Goal: Task Accomplishment & Management: Use online tool/utility

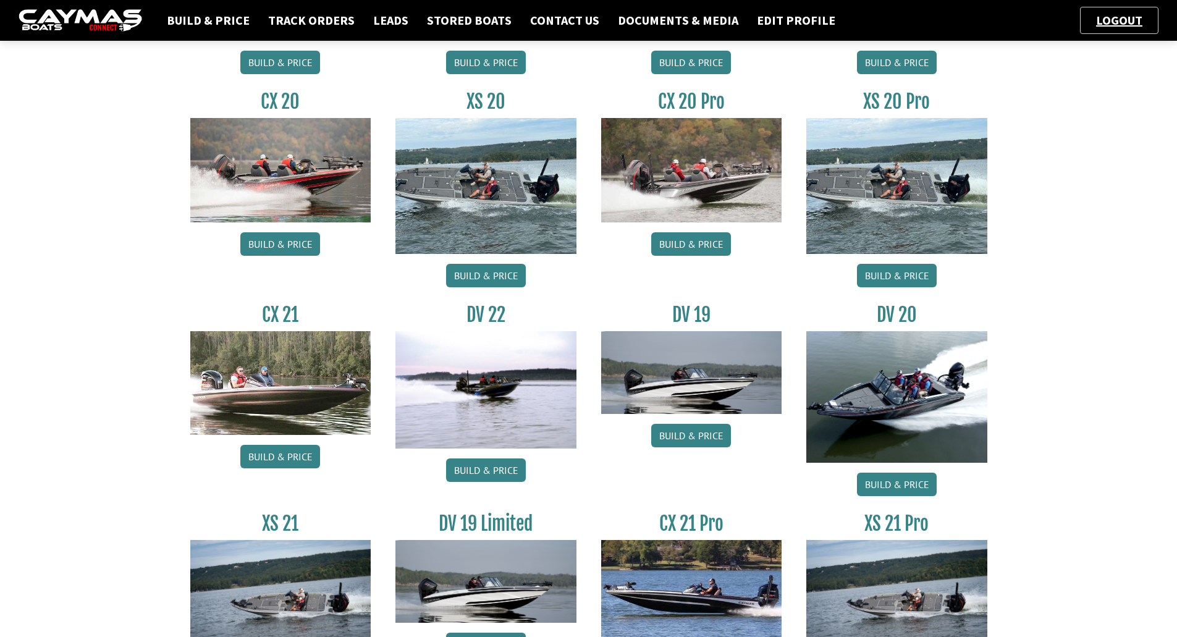
scroll to position [860, 0]
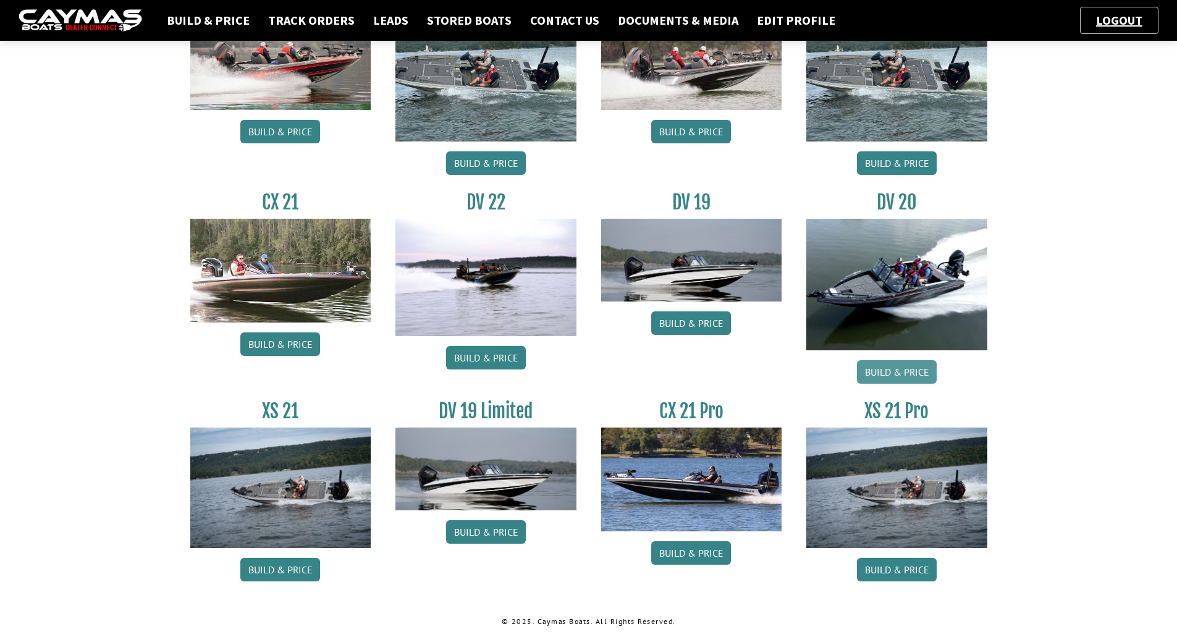
click at [884, 362] on link "Build & Price" at bounding box center [897, 371] width 80 height 23
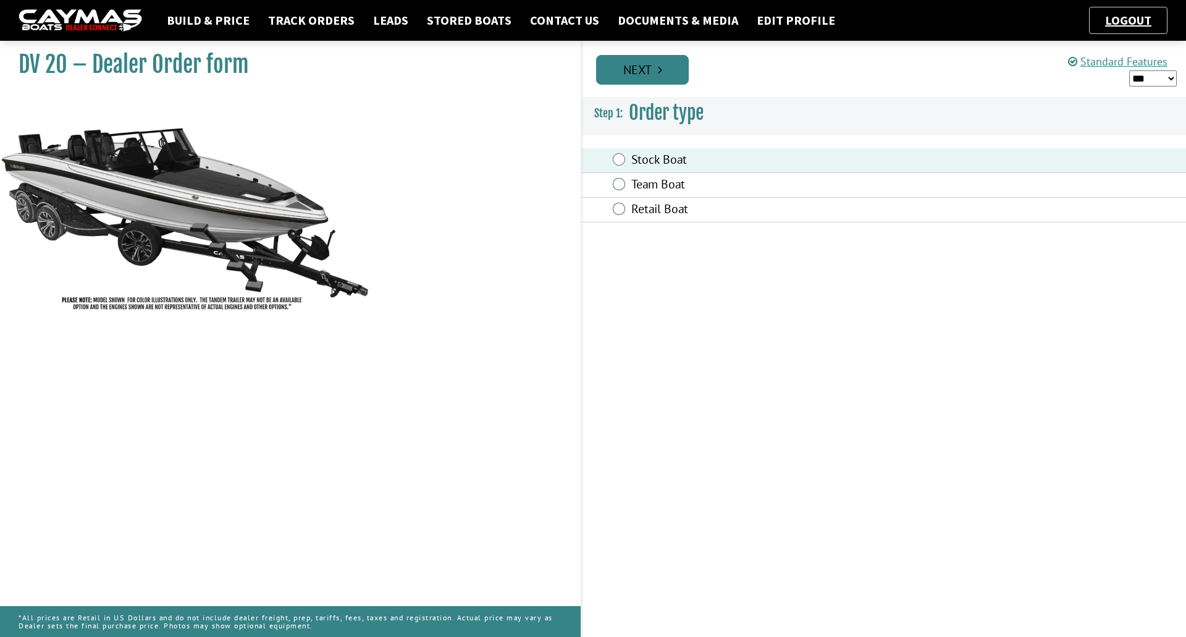
click at [632, 79] on link "Next" at bounding box center [642, 70] width 93 height 30
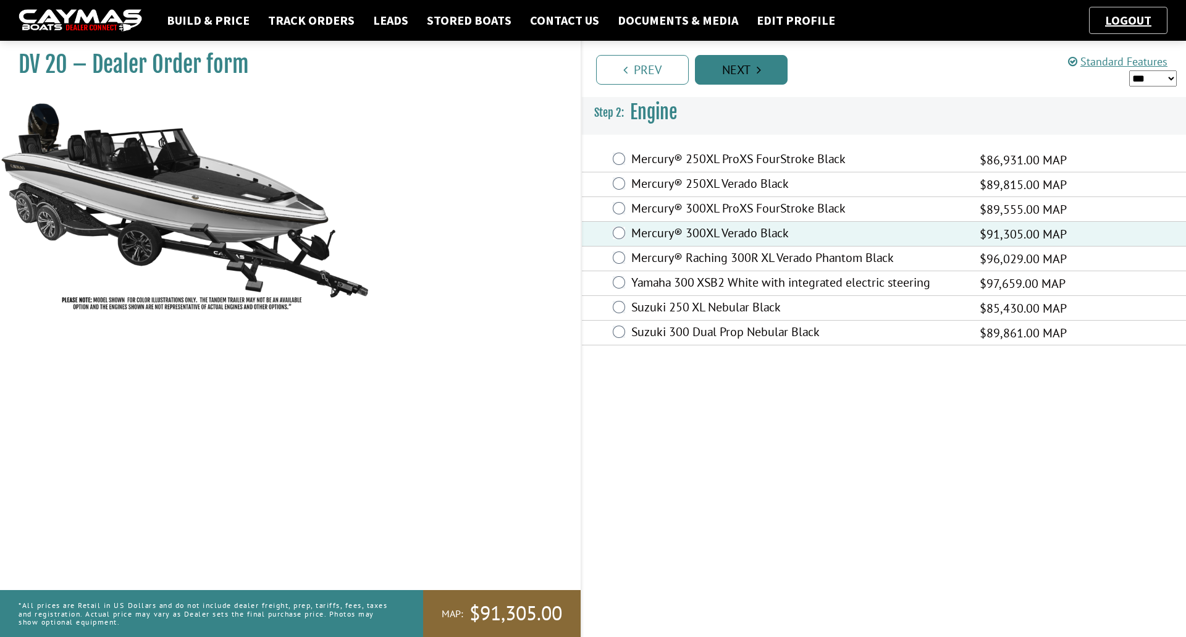
click at [738, 70] on link "Next" at bounding box center [741, 70] width 93 height 30
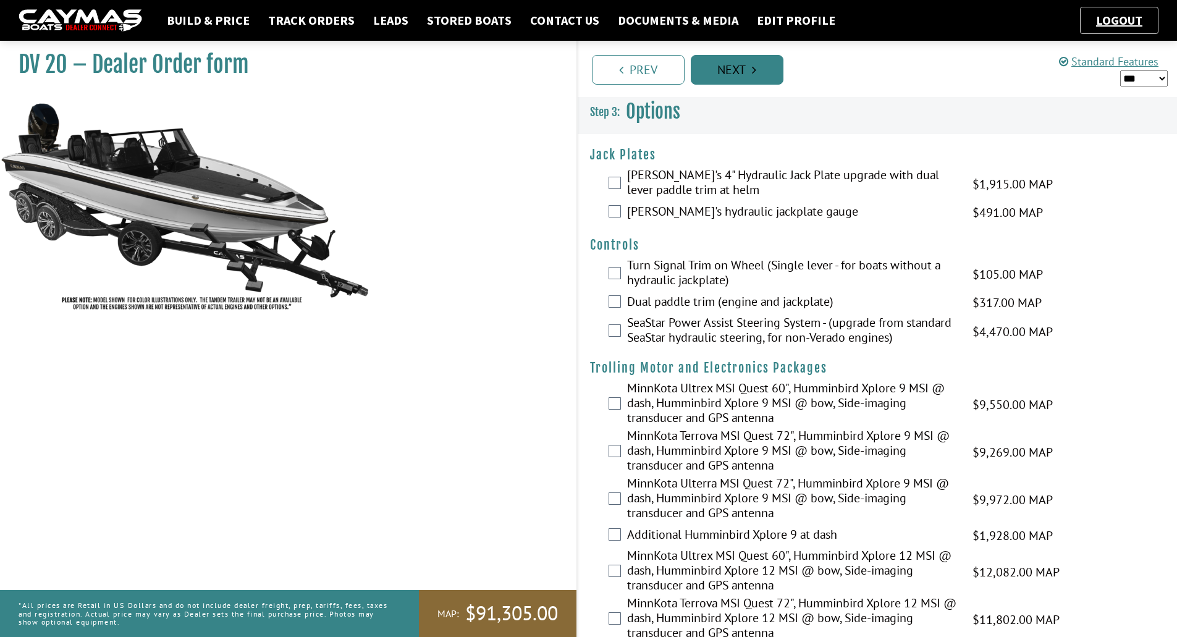
click at [738, 71] on link "Next" at bounding box center [737, 70] width 93 height 30
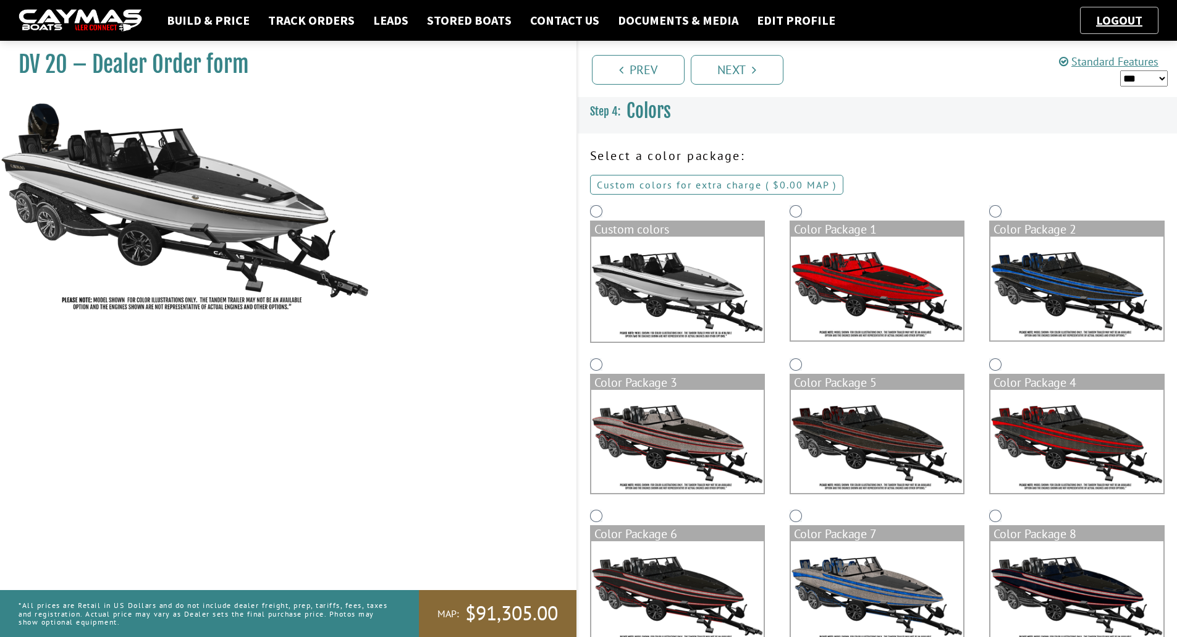
click at [716, 187] on link "Custom colors for extra charge ( $0.00 $0.00 MSRP $0.00 MAP $0.00 )" at bounding box center [716, 185] width 253 height 20
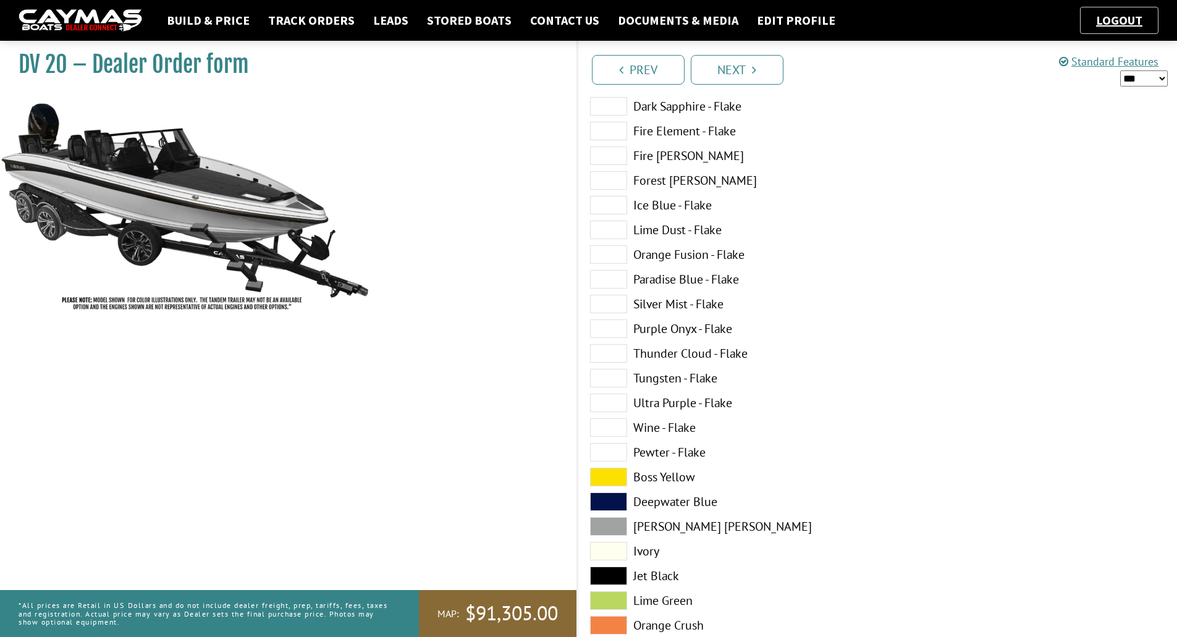
scroll to position [247, 0]
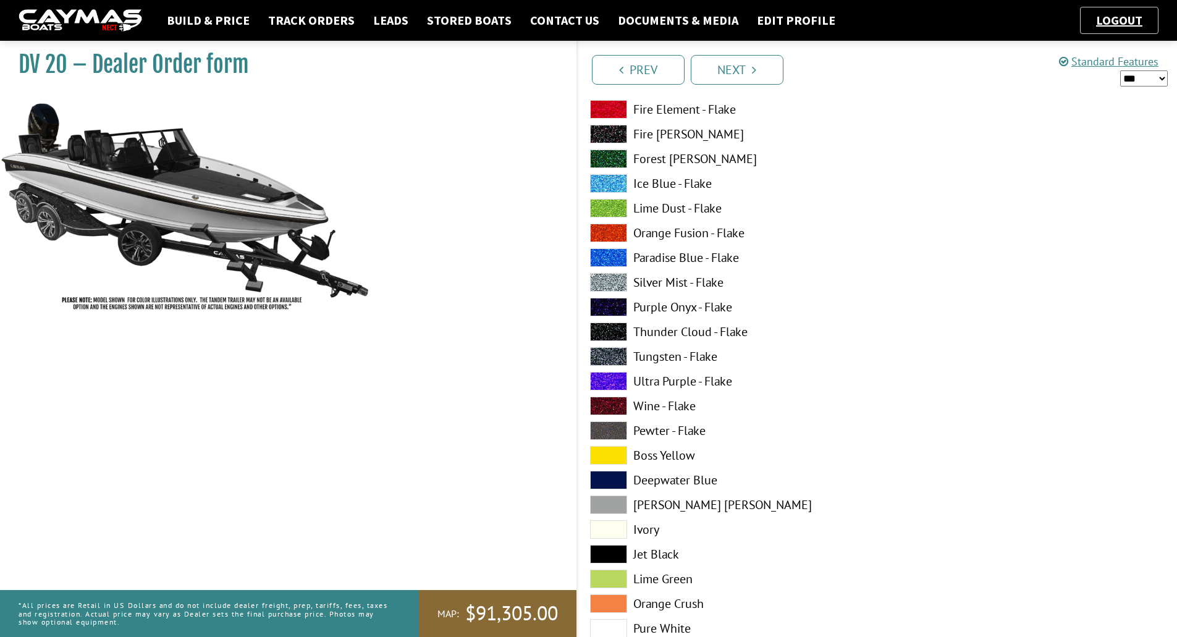
click at [613, 502] on span at bounding box center [608, 504] width 37 height 19
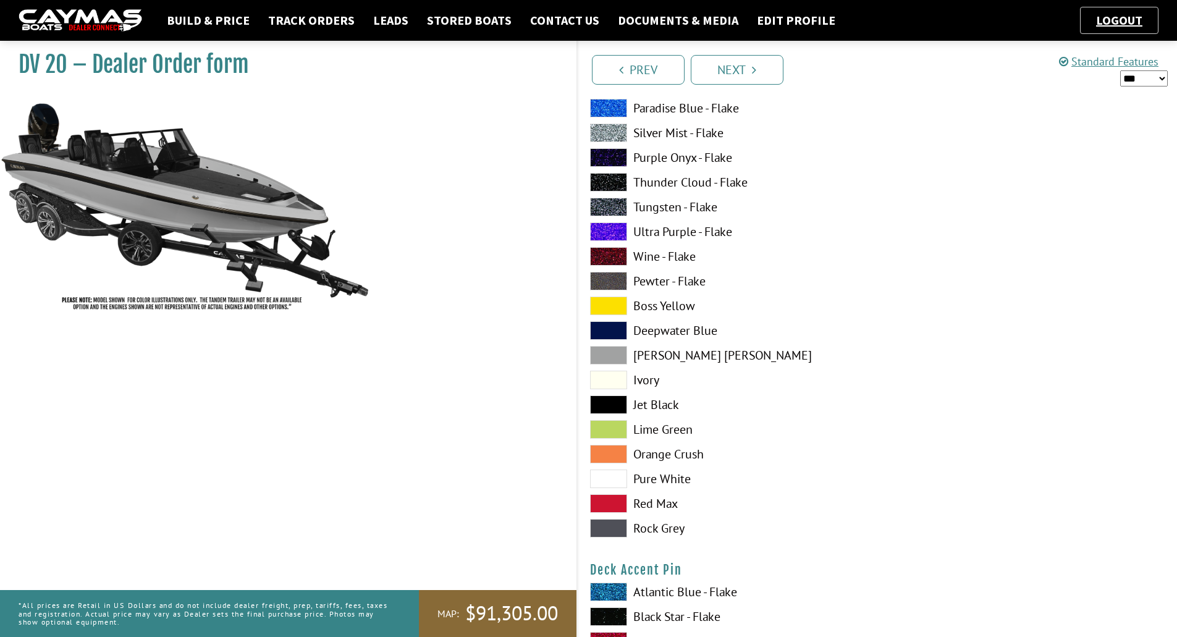
scroll to position [1174, 0]
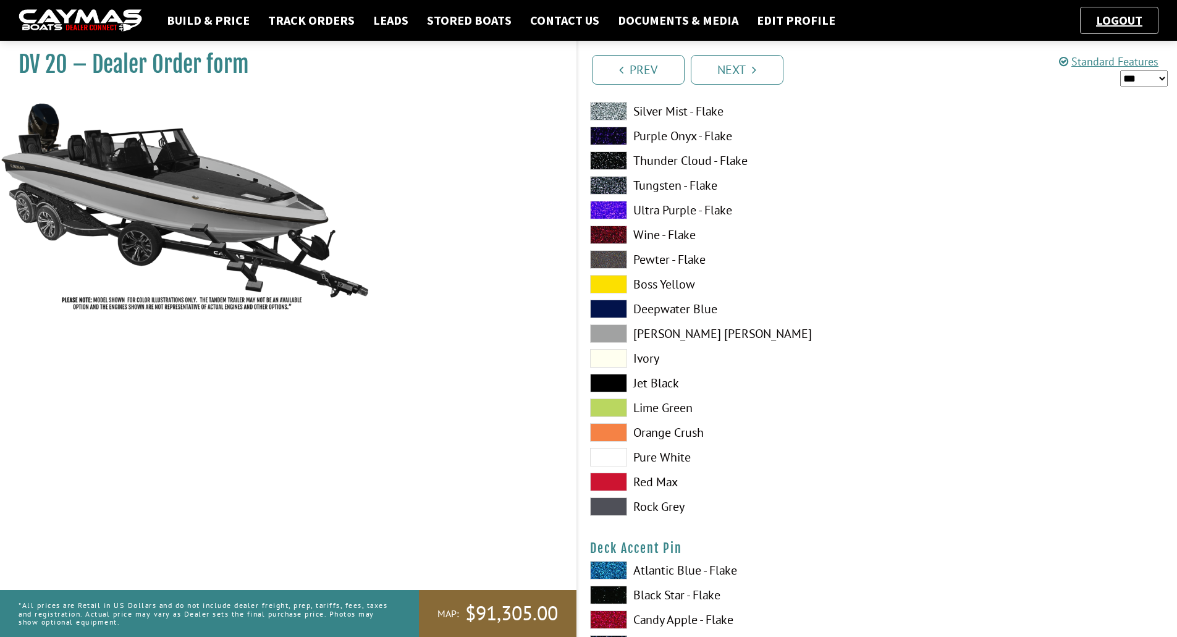
click at [601, 451] on span at bounding box center [608, 457] width 37 height 19
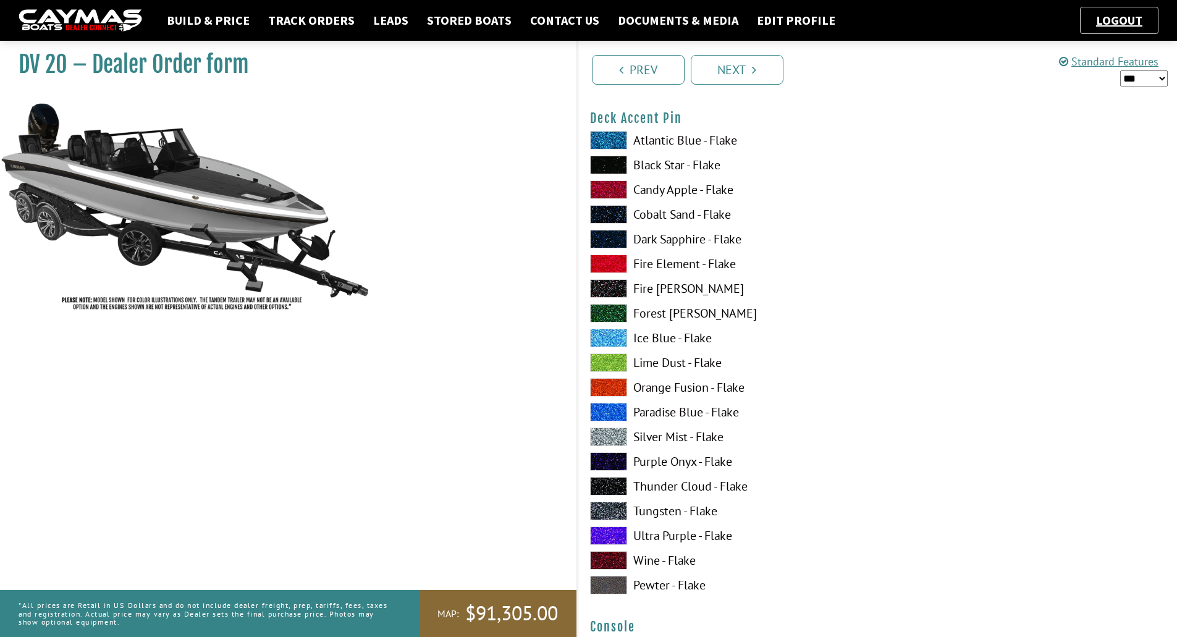
scroll to position [1606, 0]
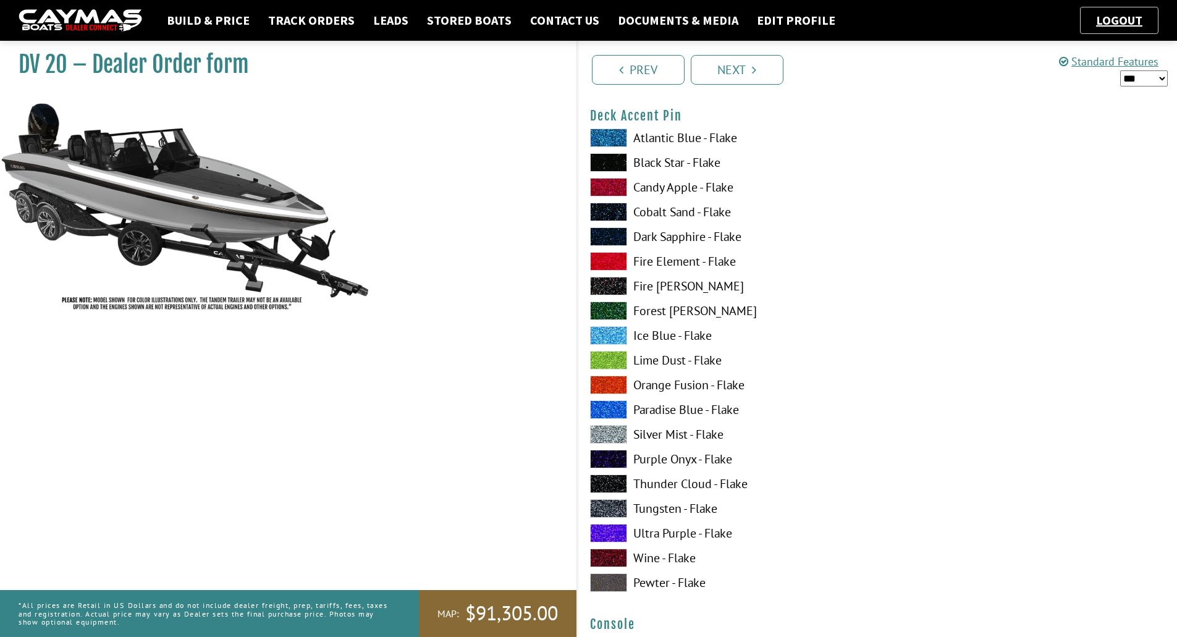
click at [603, 167] on span at bounding box center [608, 162] width 37 height 19
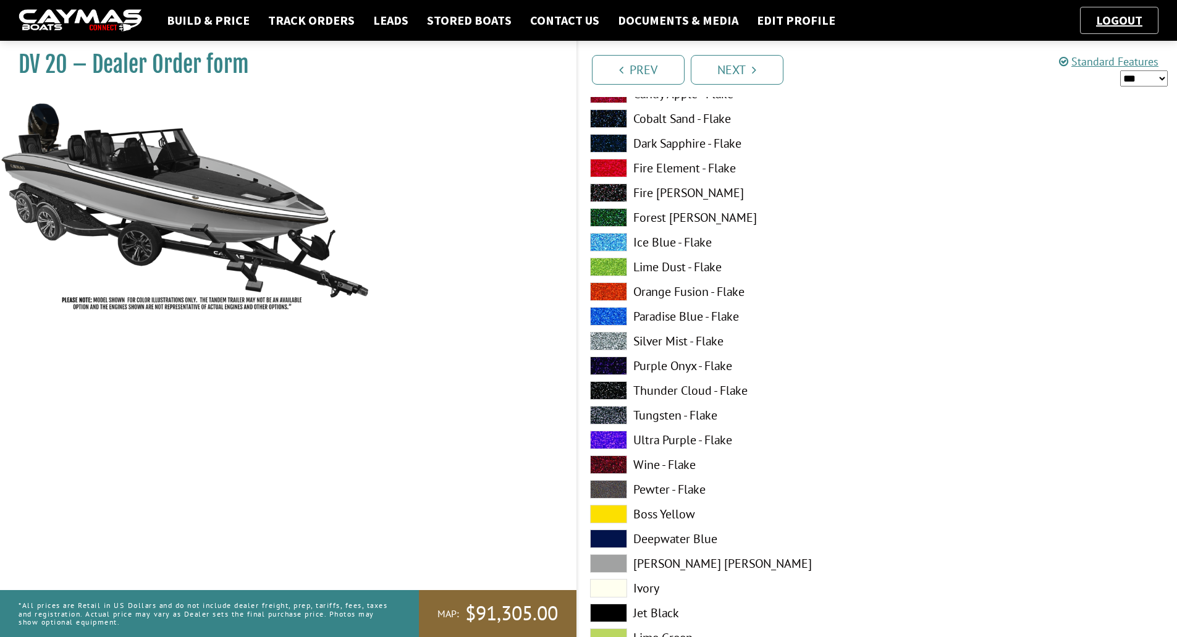
scroll to position [2286, 0]
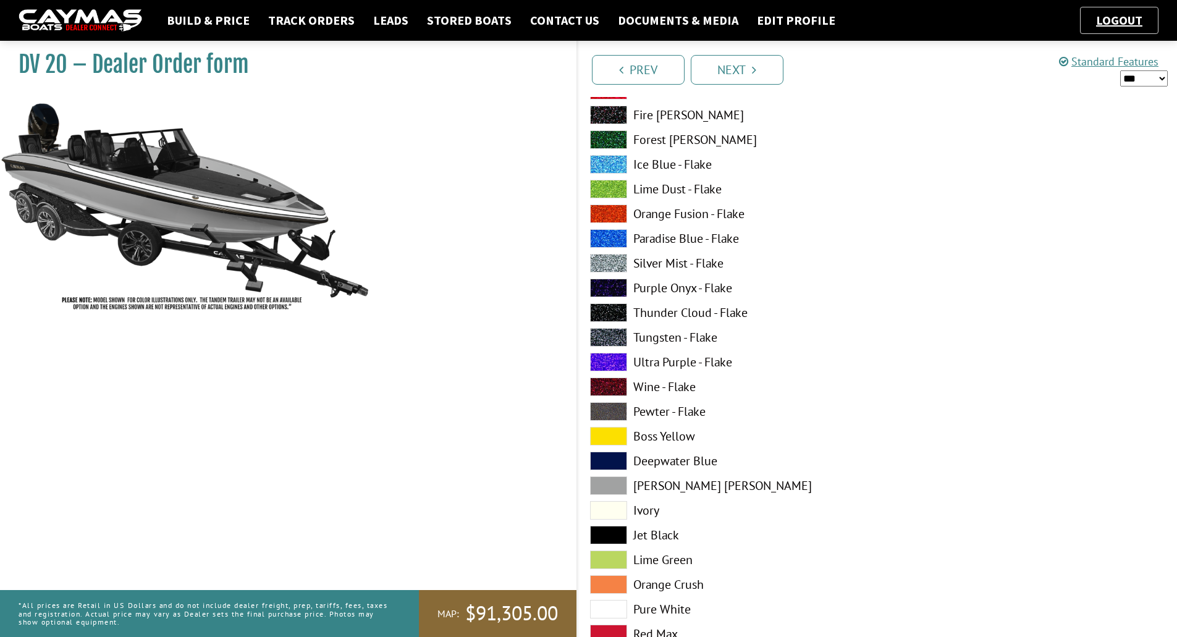
click at [614, 486] on span at bounding box center [608, 485] width 37 height 19
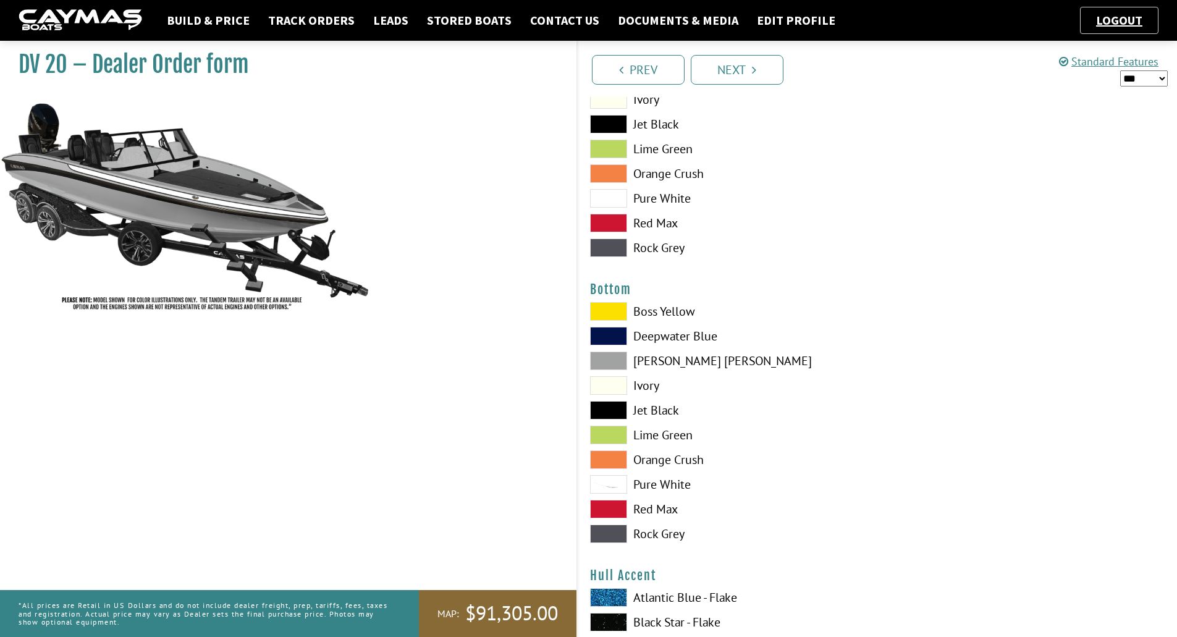
scroll to position [2718, 0]
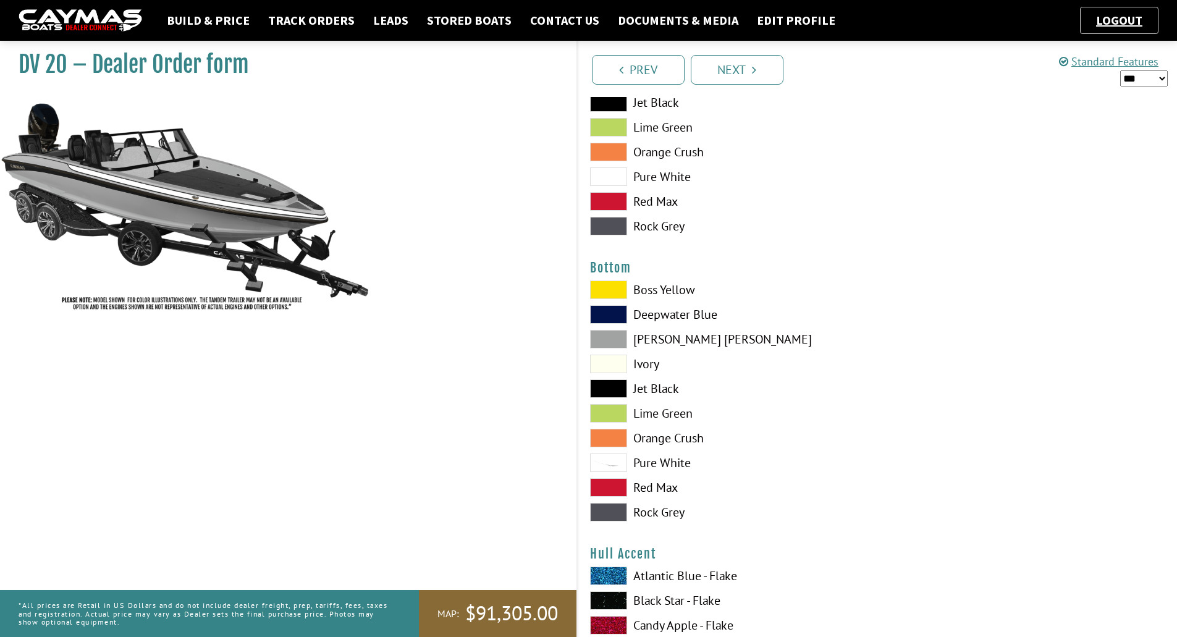
click at [616, 382] on span at bounding box center [608, 388] width 37 height 19
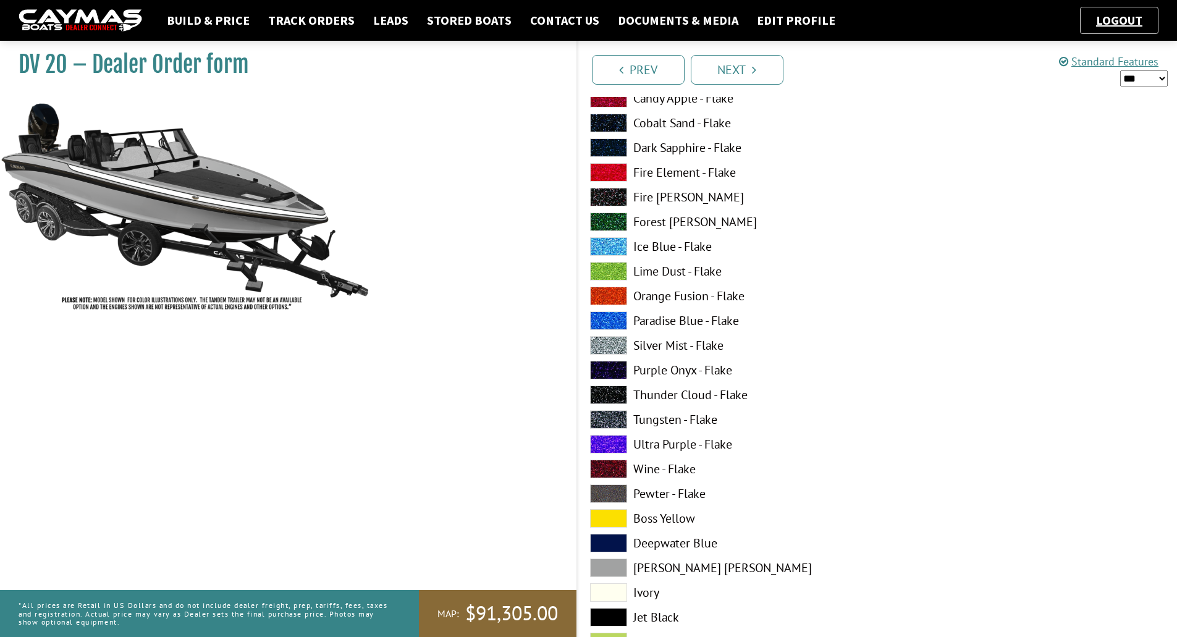
scroll to position [3274, 0]
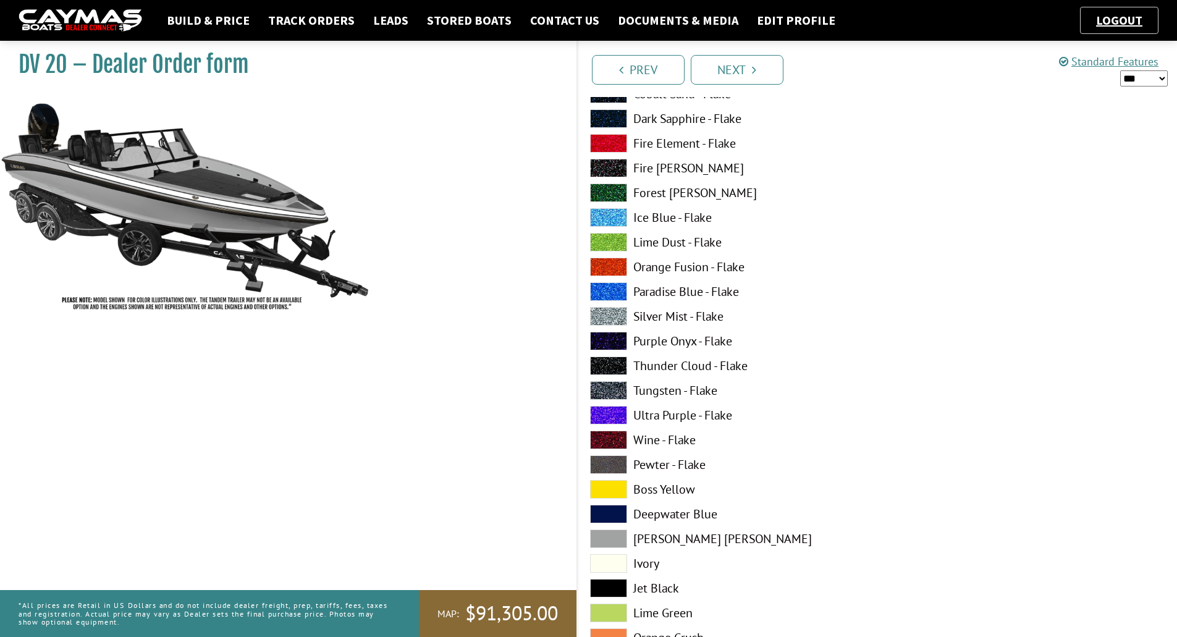
click at [621, 539] on span at bounding box center [608, 538] width 37 height 19
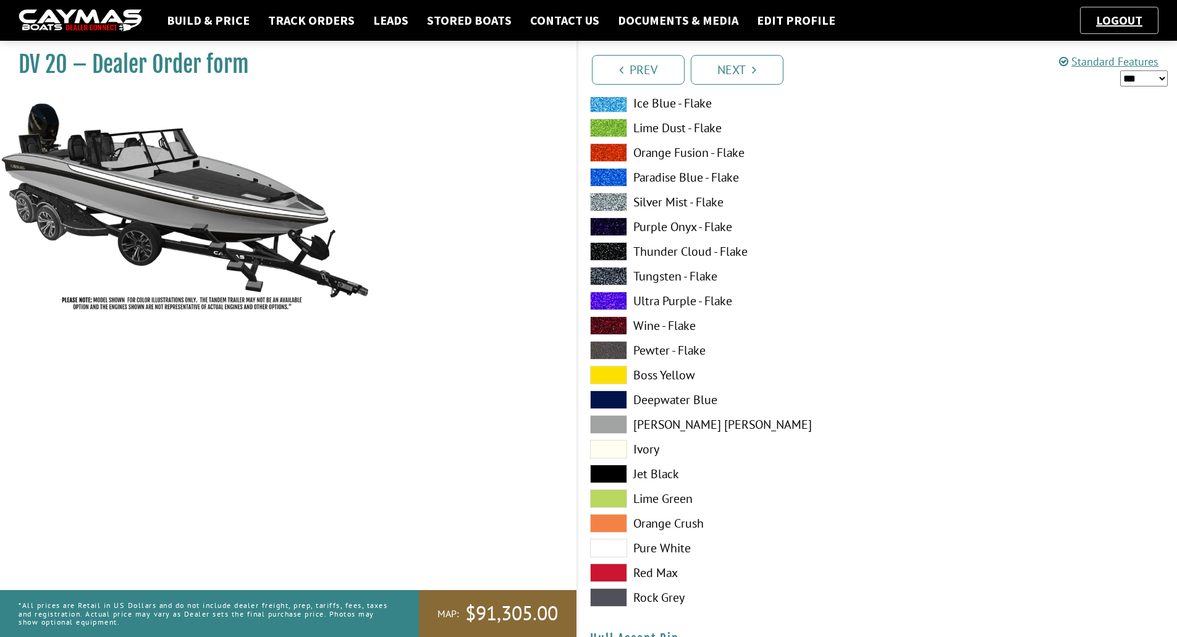
scroll to position [3397, 0]
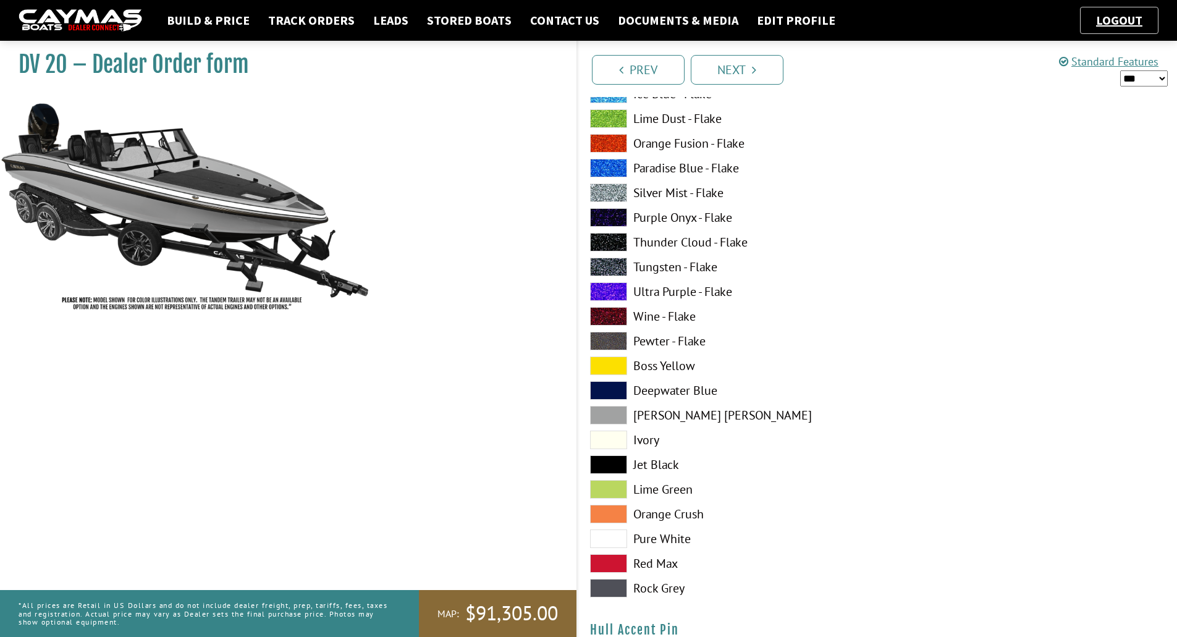
click at [619, 540] on span at bounding box center [608, 538] width 37 height 19
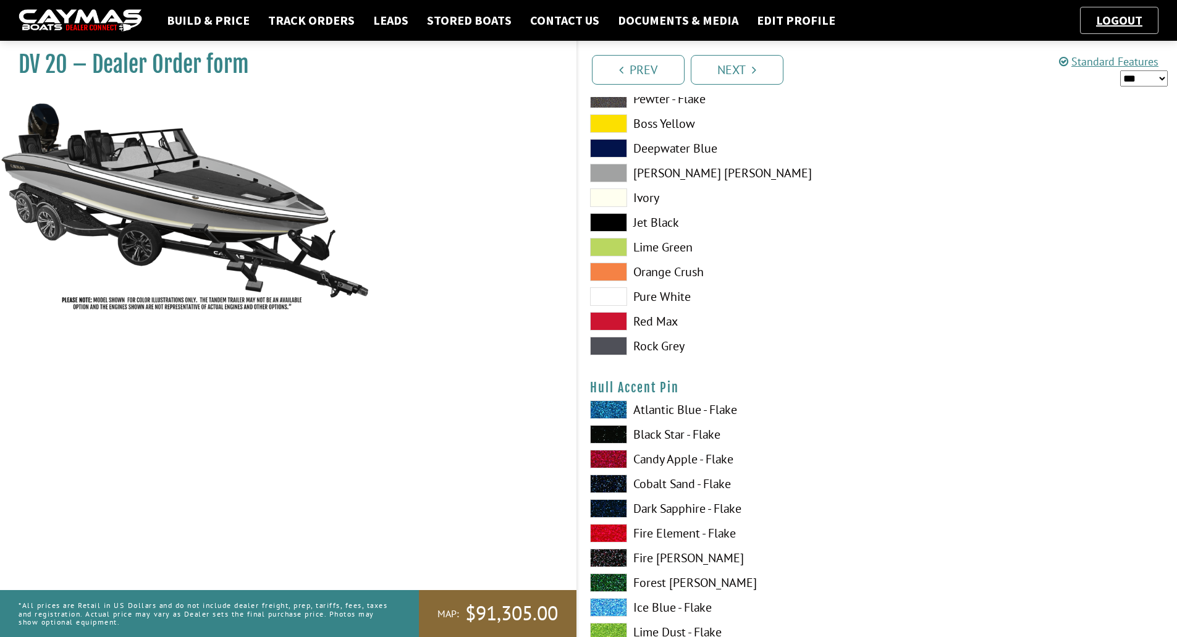
scroll to position [3644, 0]
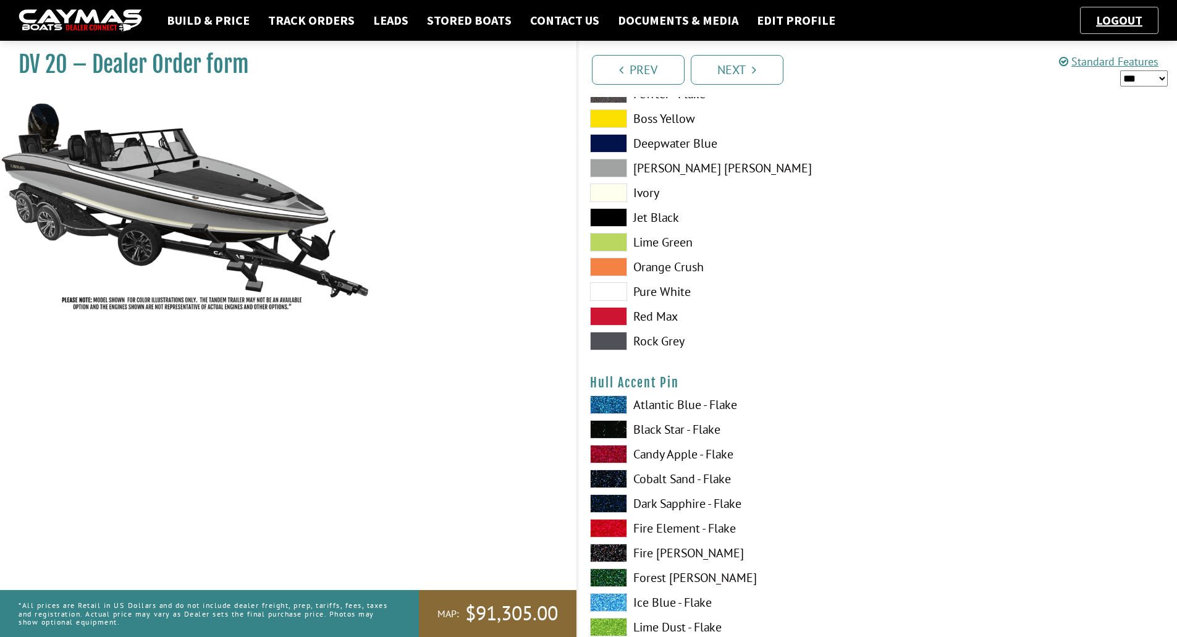
click at [611, 426] on span at bounding box center [608, 429] width 37 height 19
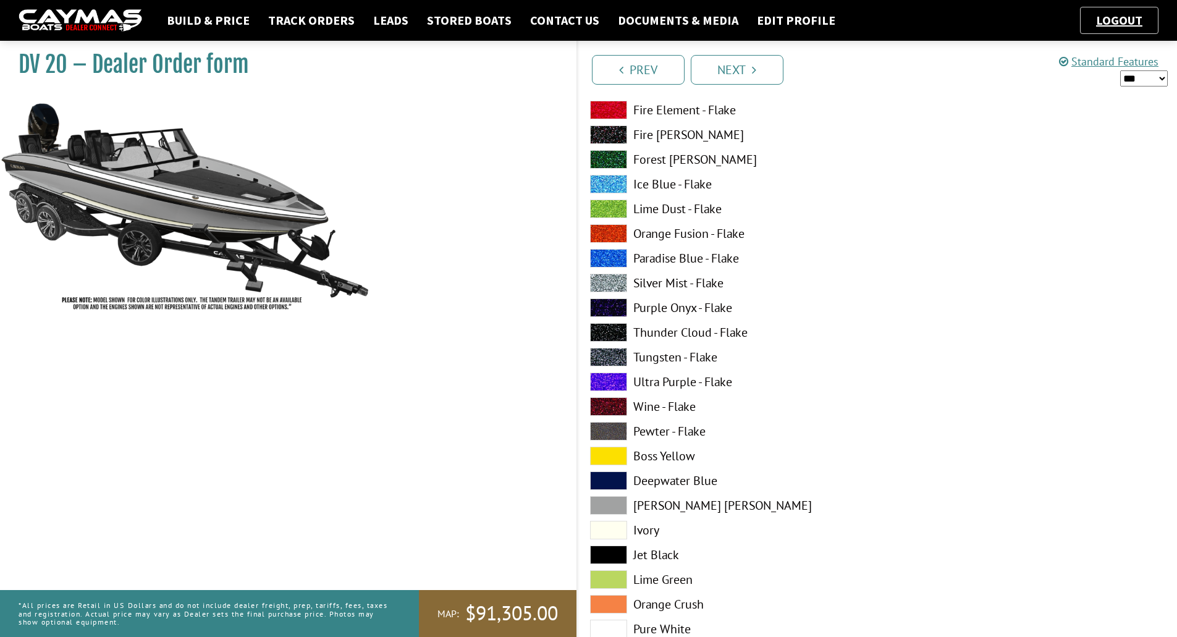
scroll to position [4633, 0]
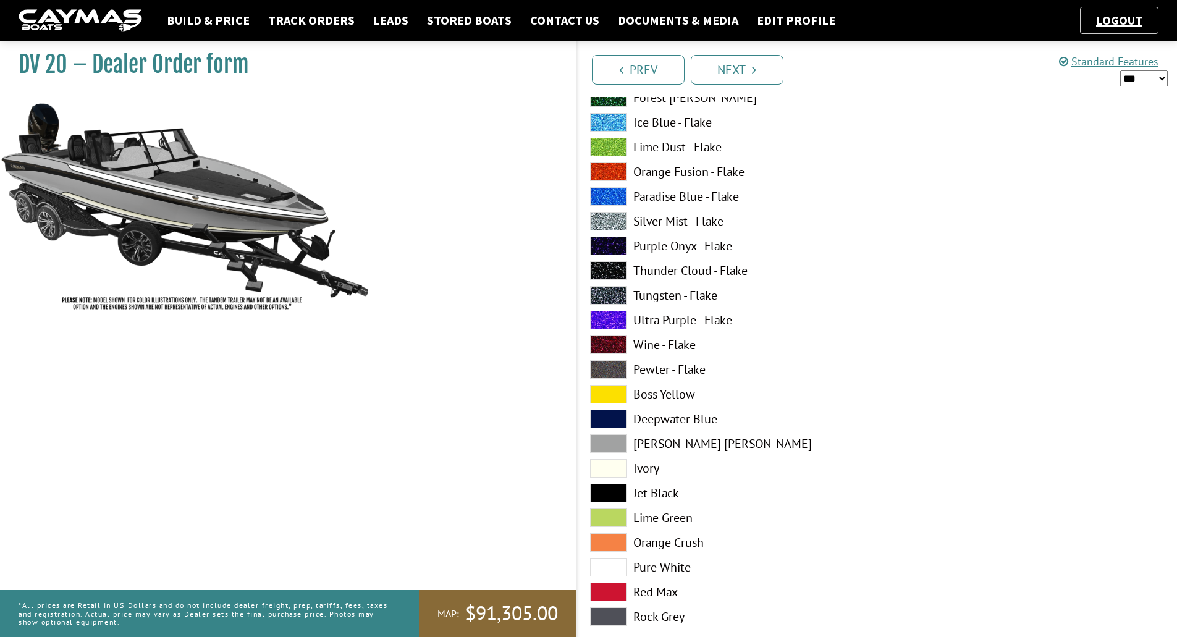
click at [606, 573] on span at bounding box center [608, 567] width 37 height 19
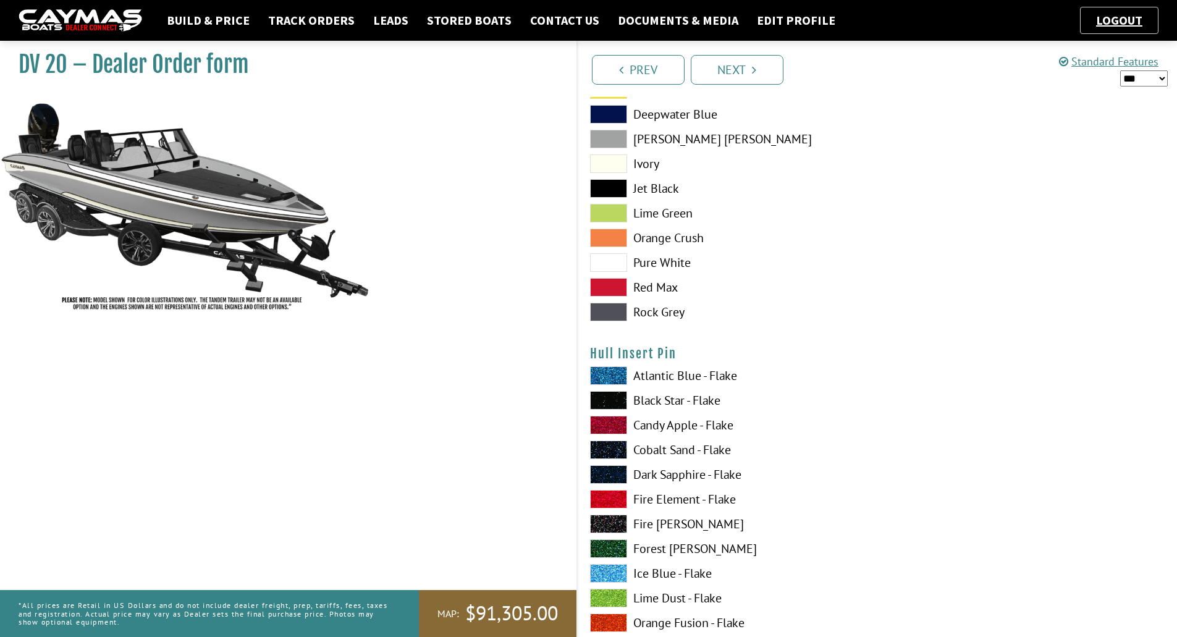
scroll to position [4942, 0]
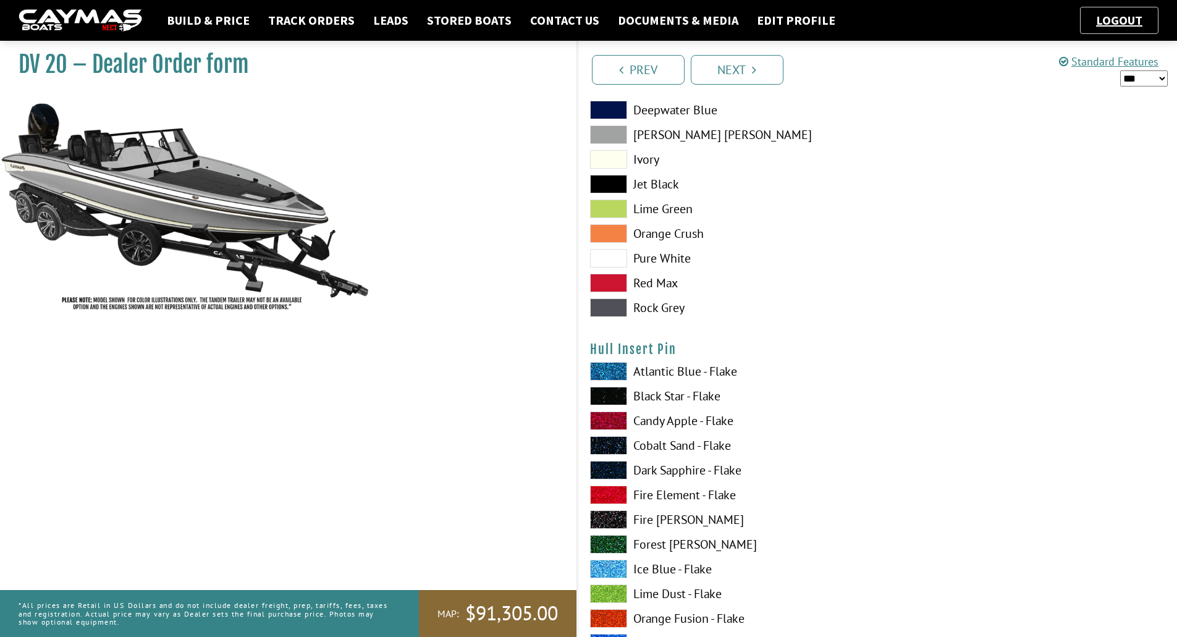
click at [611, 397] on span at bounding box center [608, 396] width 37 height 19
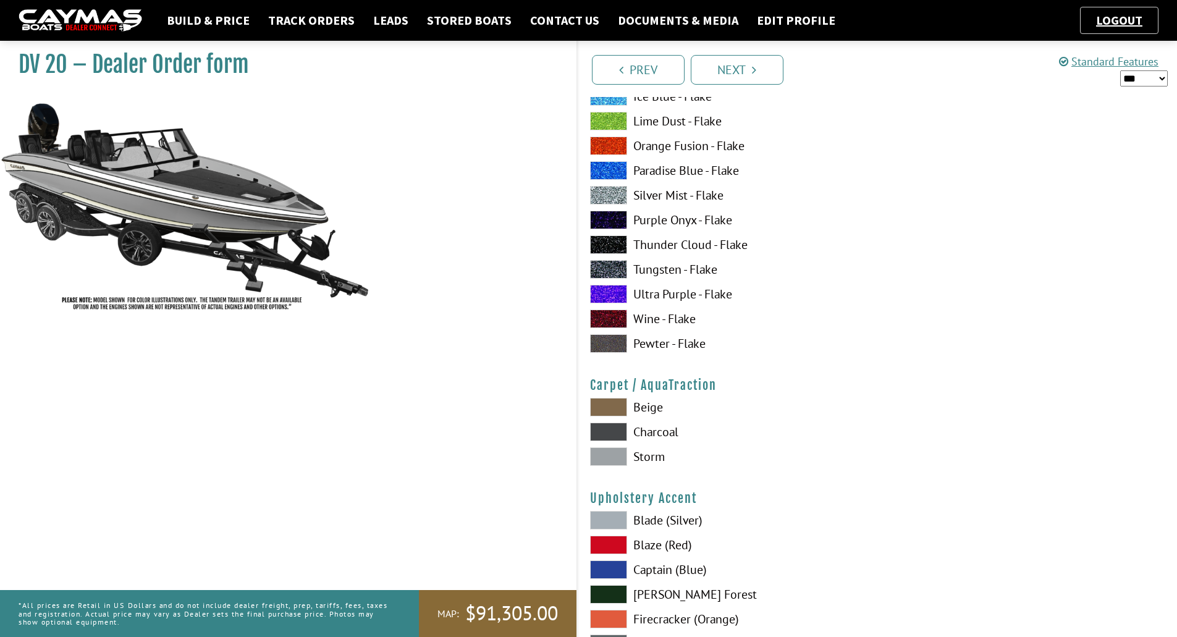
scroll to position [5436, 0]
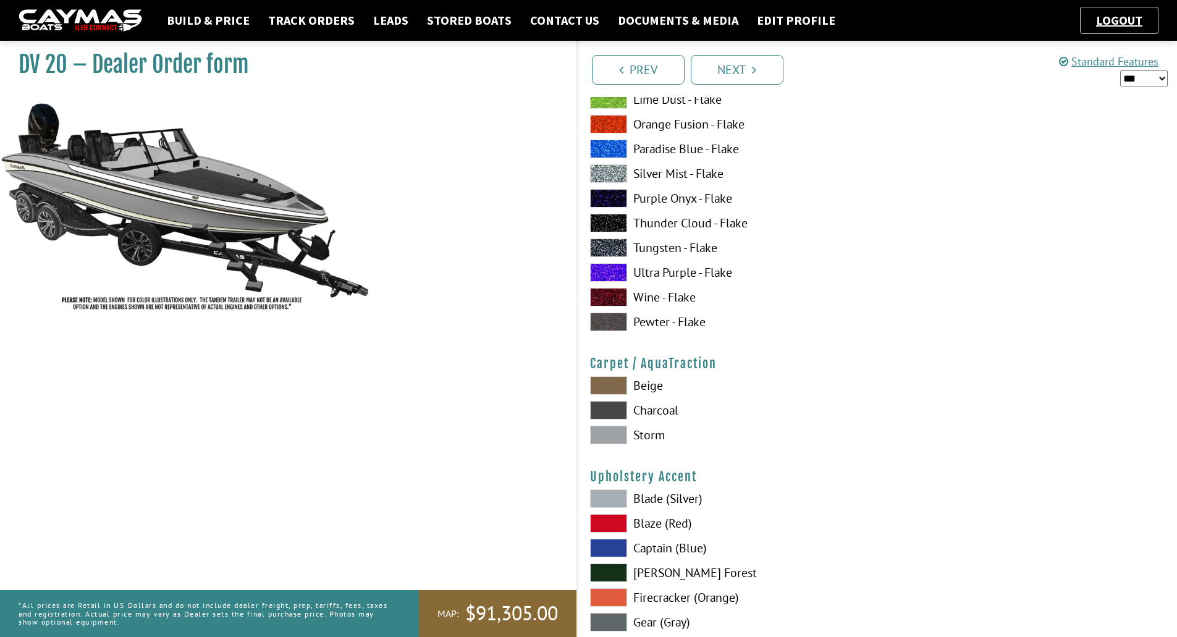
click at [605, 434] on span at bounding box center [608, 435] width 37 height 19
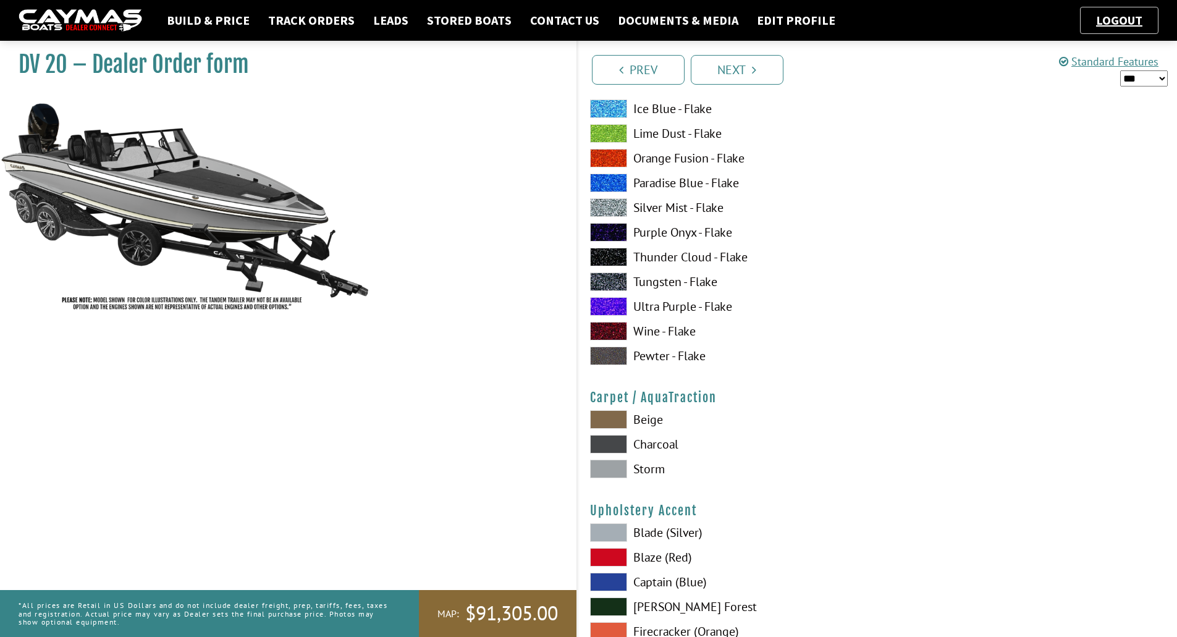
scroll to position [5248, 0]
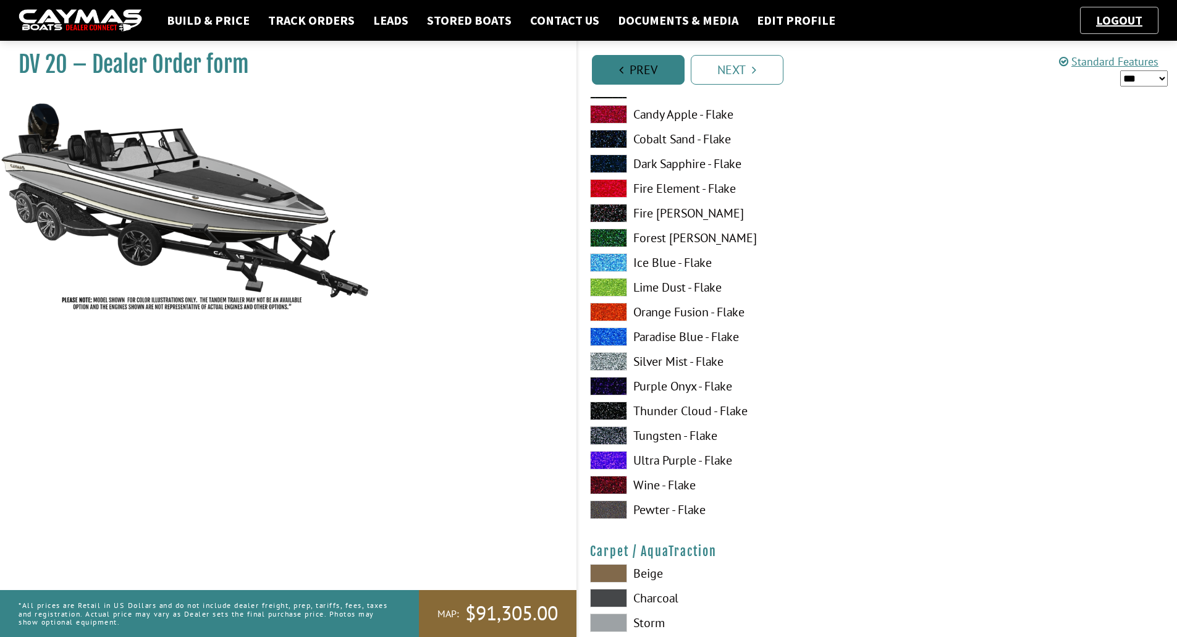
click at [637, 67] on link "Prev" at bounding box center [638, 70] width 93 height 30
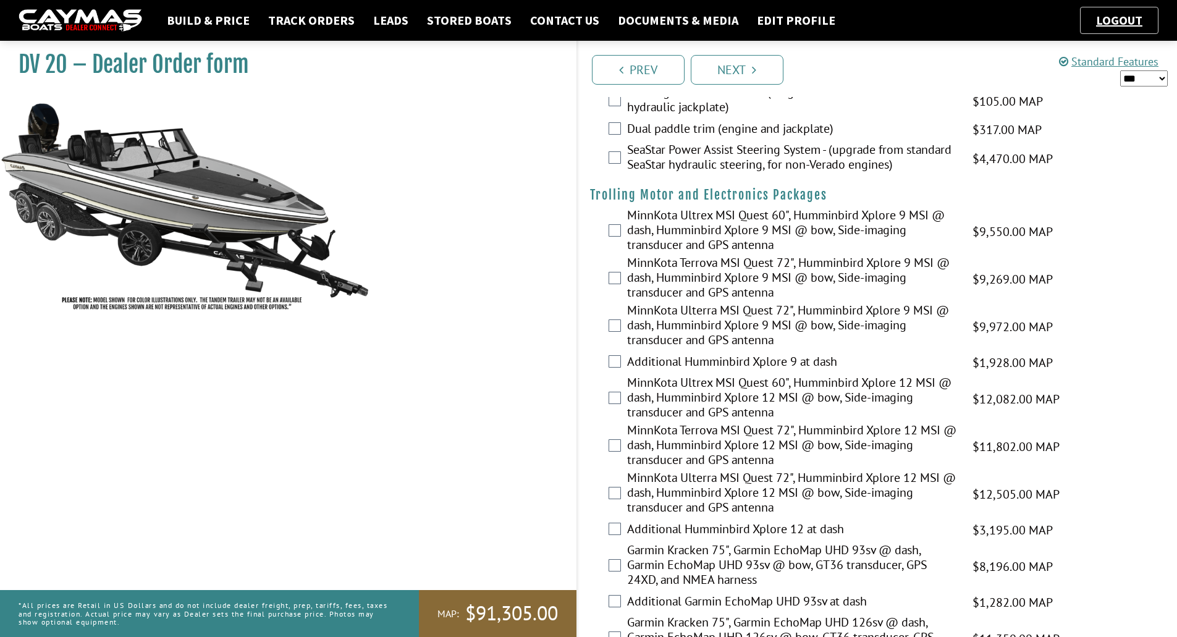
scroll to position [0, 0]
